Goal: Task Accomplishment & Management: Manage account settings

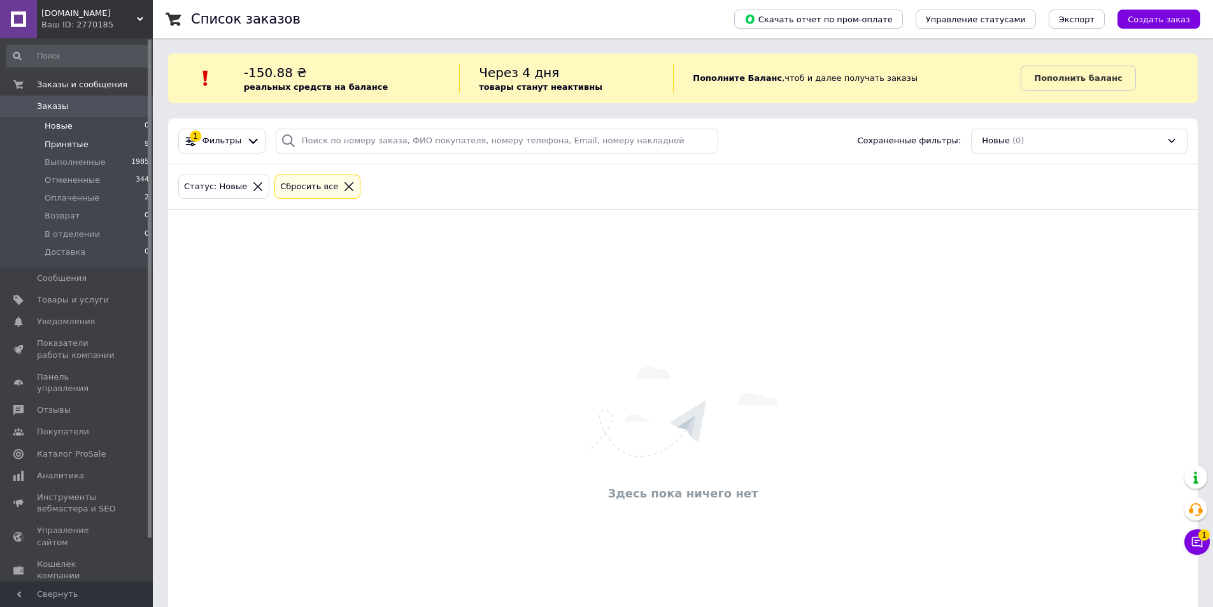
click at [86, 139] on li "Принятые 9" at bounding box center [78, 145] width 157 height 18
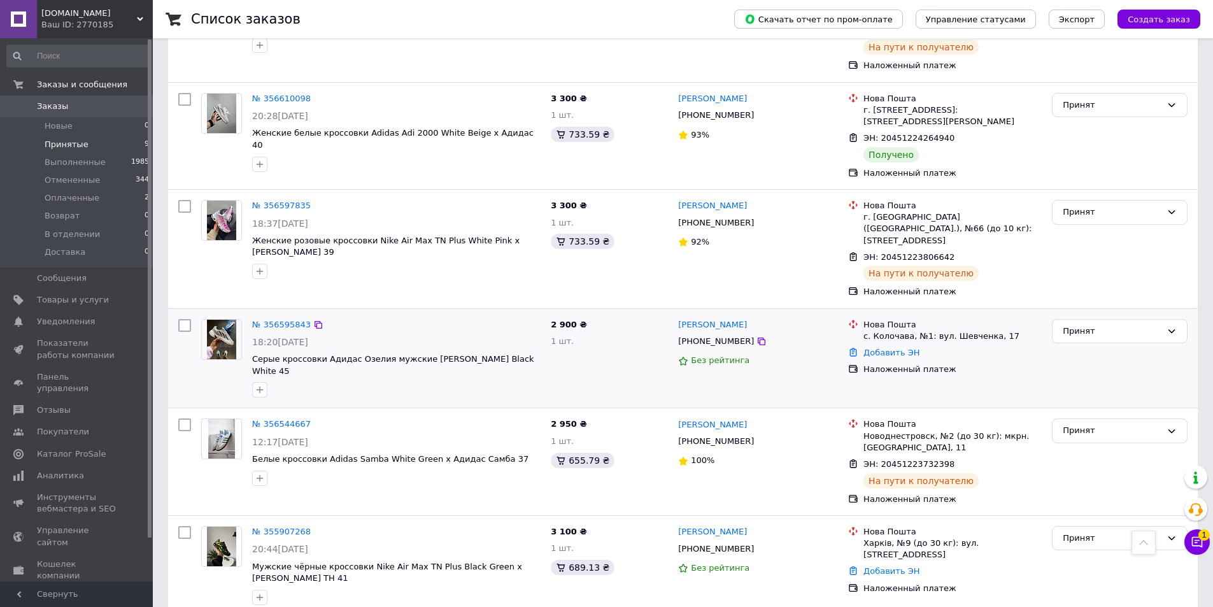
scroll to position [449, 0]
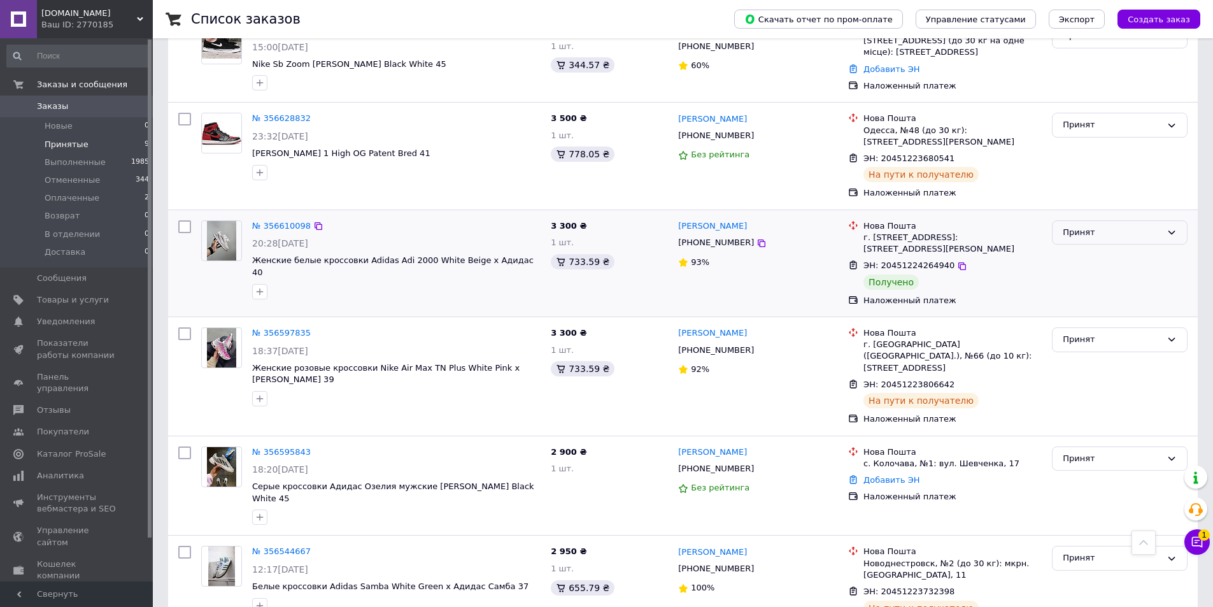
click at [1076, 226] on div "Принят" at bounding box center [1111, 232] width 99 height 13
click at [1077, 247] on li "Выполнен" at bounding box center [1119, 259] width 134 height 24
click at [110, 129] on li "Новые 0" at bounding box center [78, 126] width 157 height 18
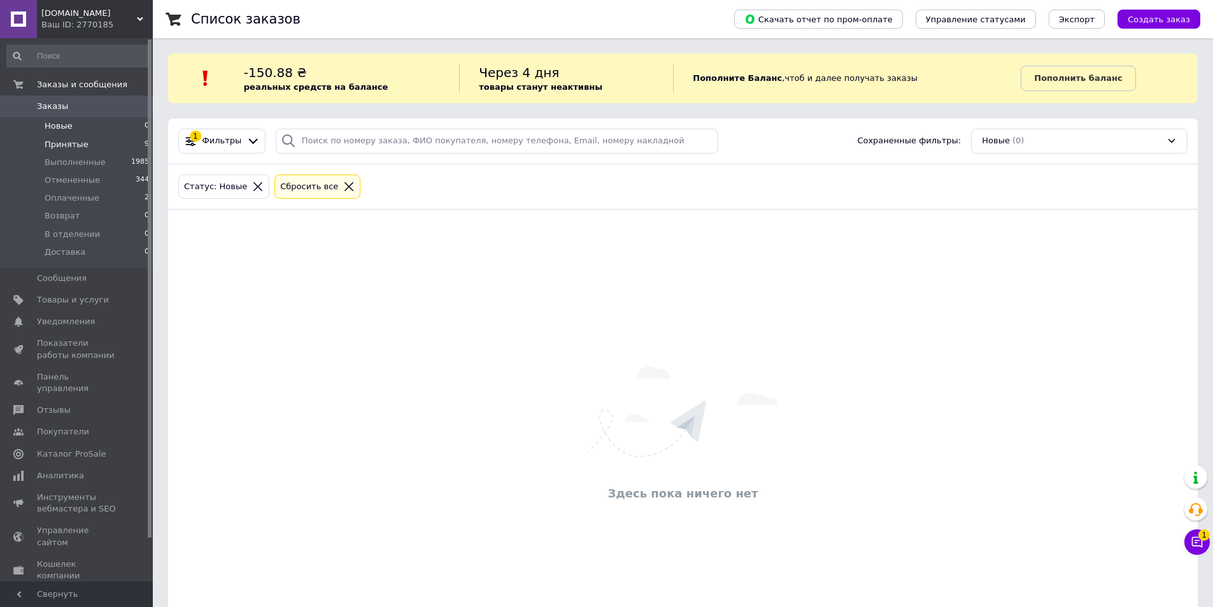
click at [92, 150] on li "Принятые 9" at bounding box center [78, 145] width 157 height 18
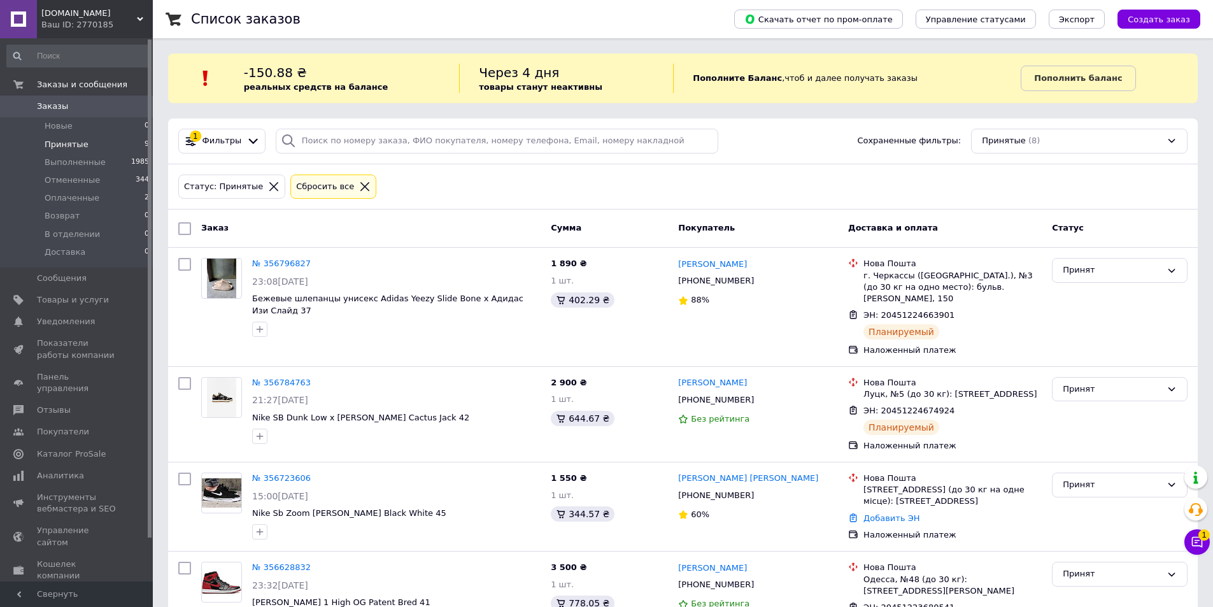
scroll to position [457, 0]
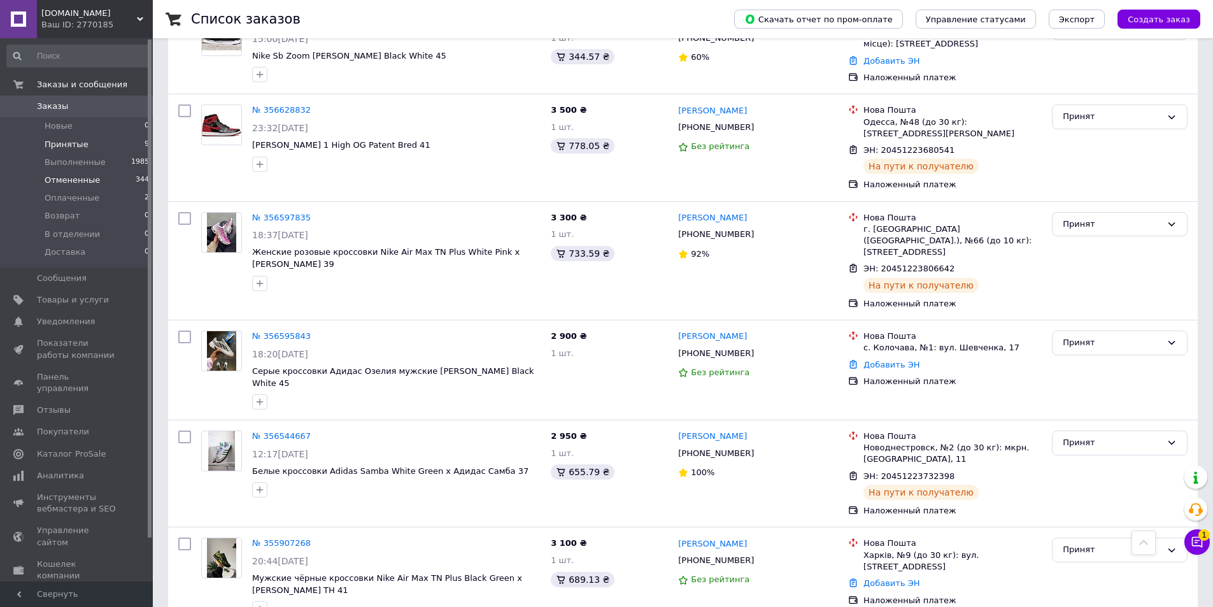
click at [101, 175] on li "Отмененные 344" at bounding box center [78, 180] width 157 height 18
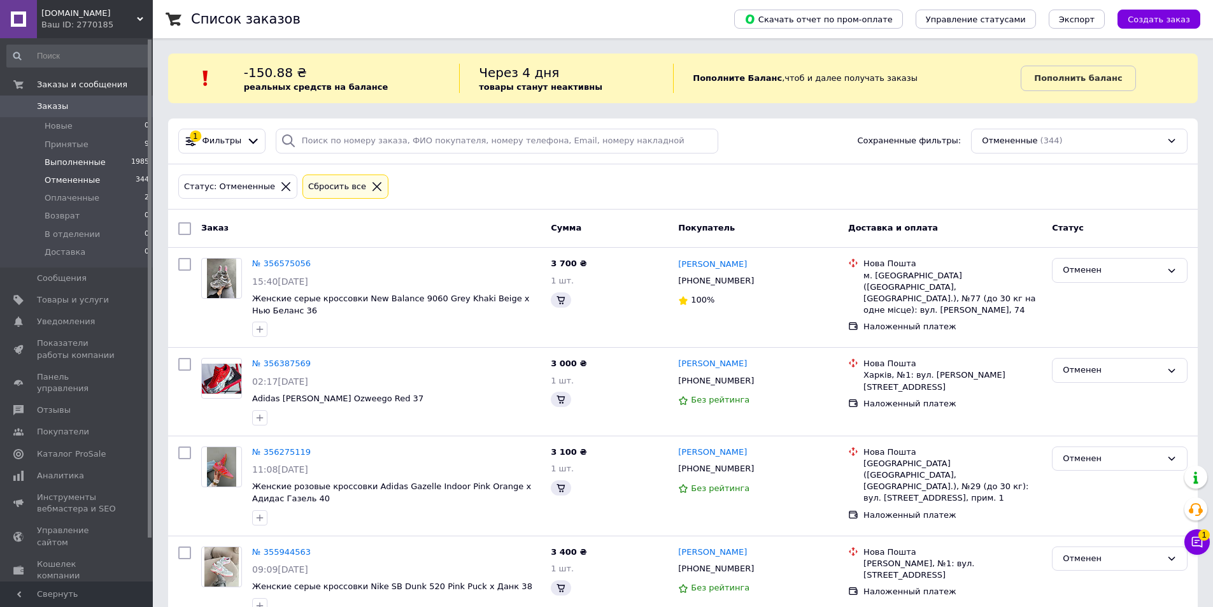
click at [104, 160] on li "Выполненные 1985" at bounding box center [78, 162] width 157 height 18
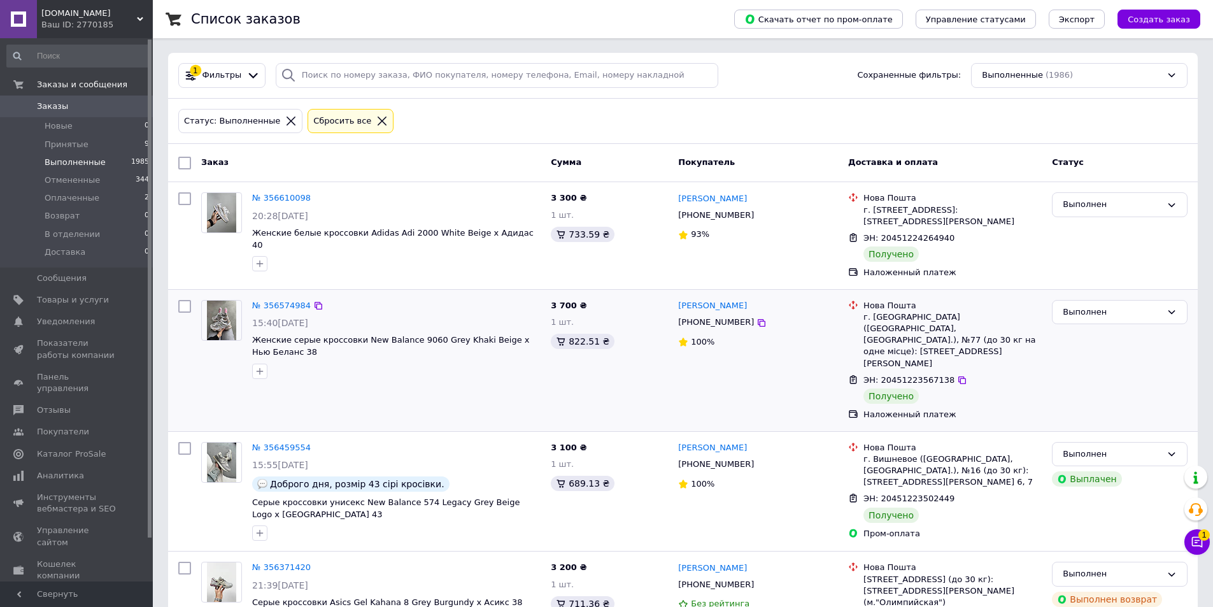
scroll to position [127, 0]
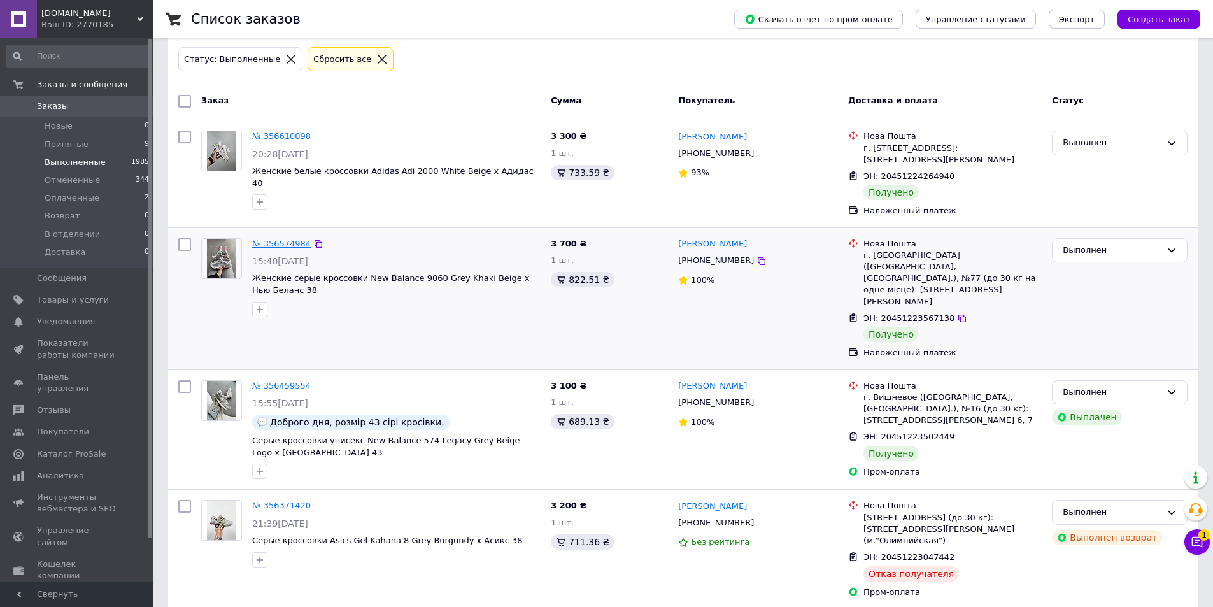
click at [265, 248] on link "№ 356574984" at bounding box center [281, 244] width 59 height 10
